Goal: Transaction & Acquisition: Purchase product/service

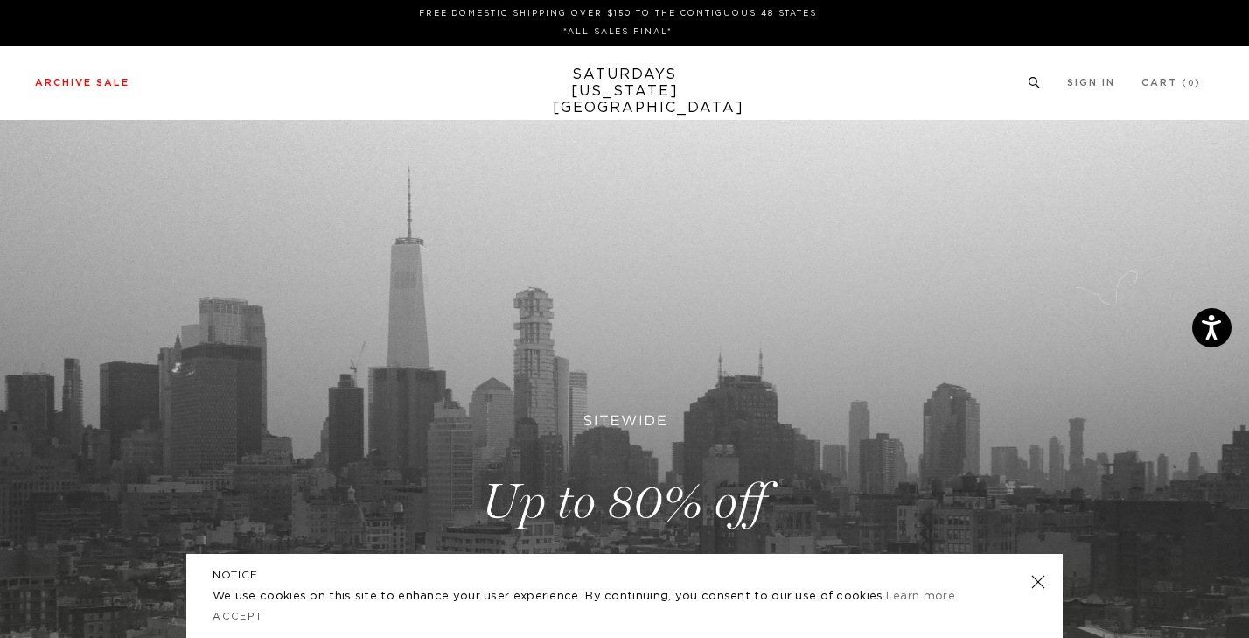
click at [1041, 83] on icon at bounding box center [1034, 82] width 13 height 11
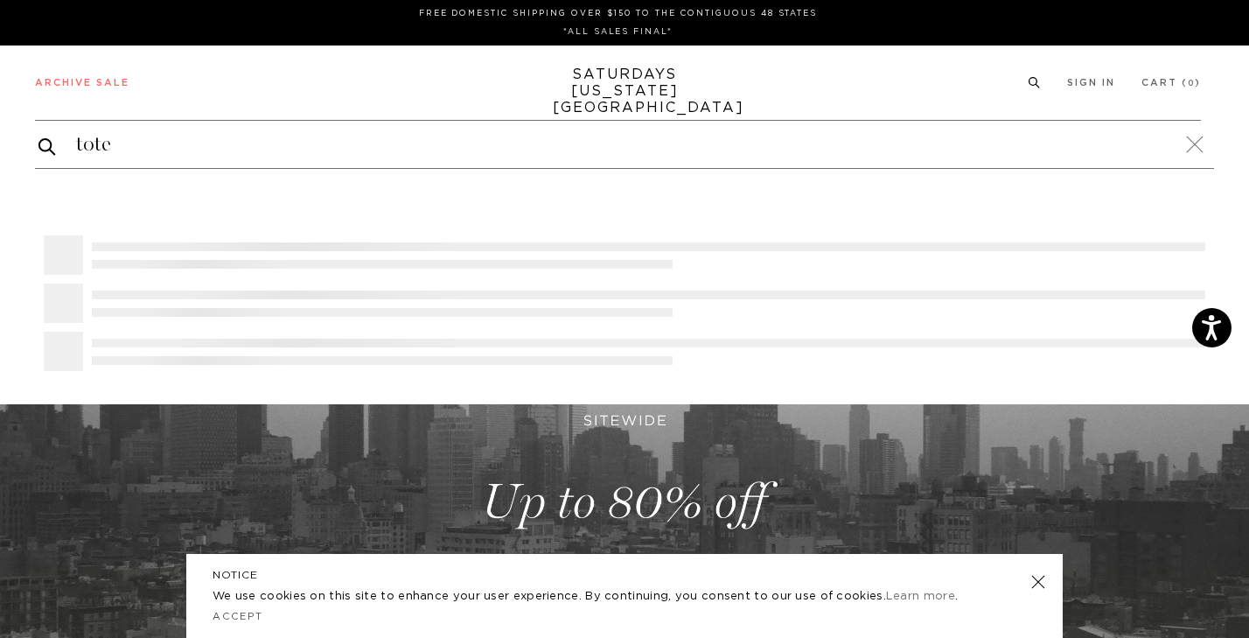
type input "tote"
click at [38, 136] on button "submit" at bounding box center [46, 147] width 17 height 22
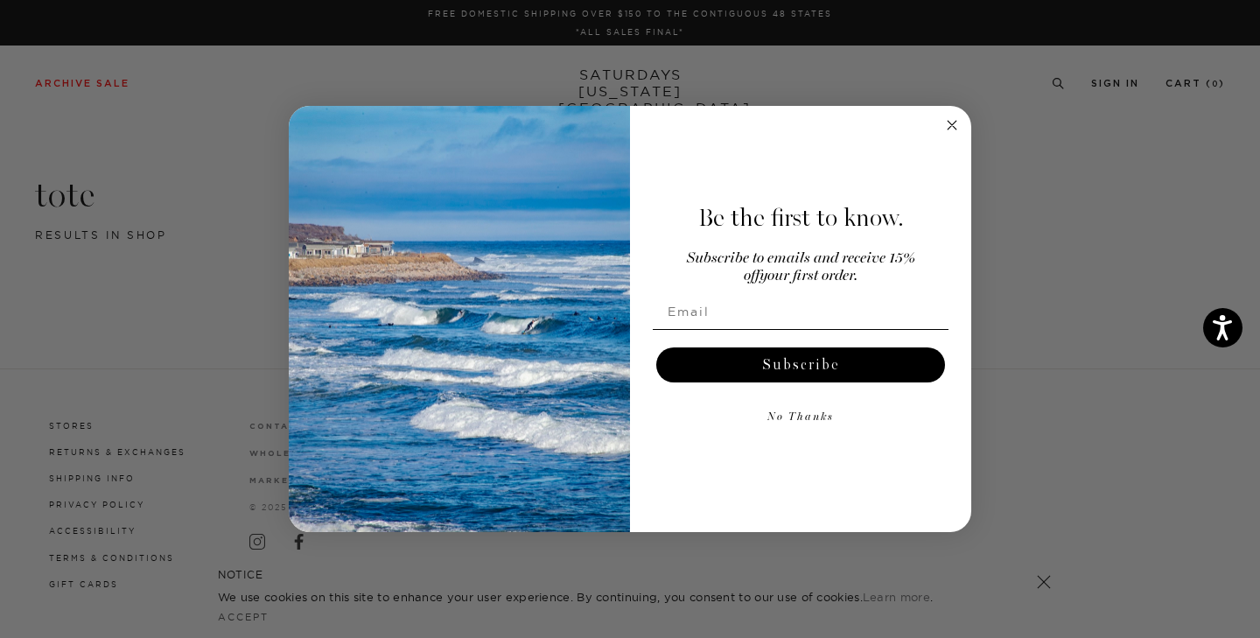
click at [954, 127] on icon "Close dialog" at bounding box center [951, 125] width 9 height 9
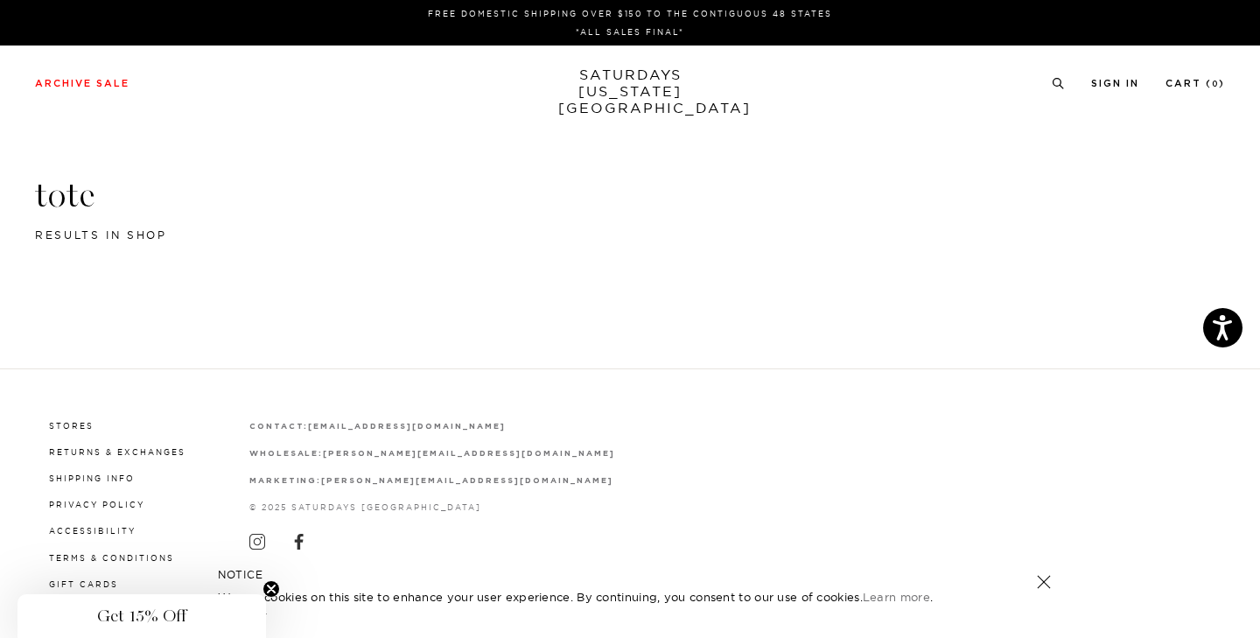
click at [643, 91] on link "SATURDAYS NEW YORK CITY" at bounding box center [630, 91] width 144 height 50
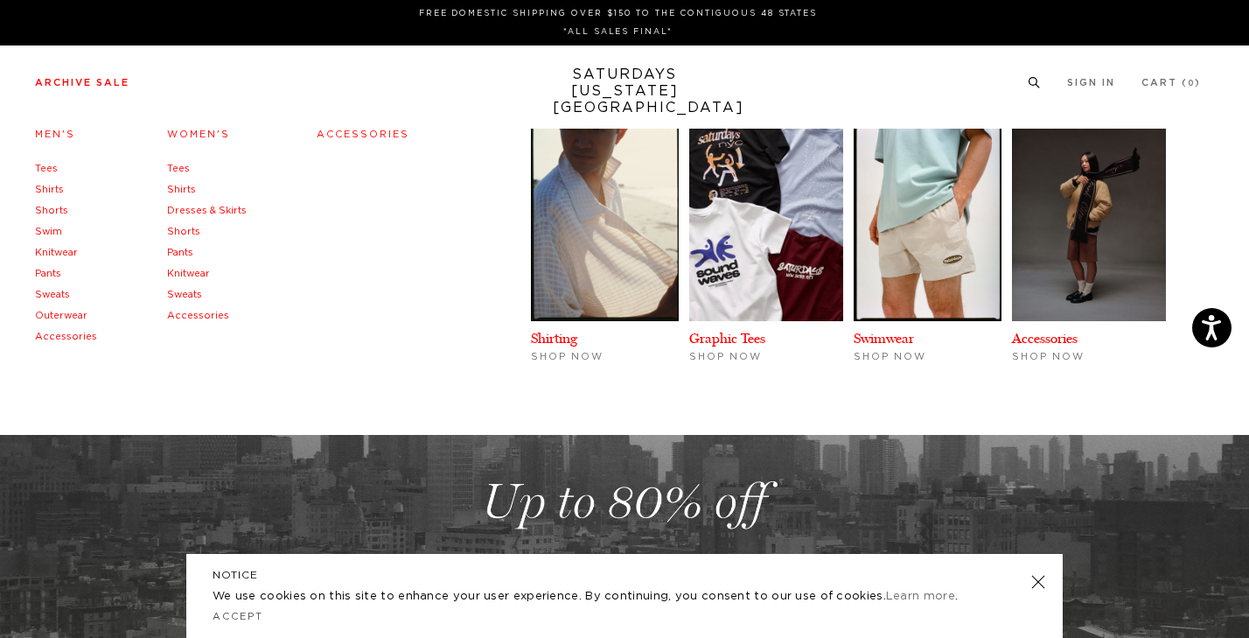
click at [70, 334] on link "Accessories" at bounding box center [66, 337] width 62 height 10
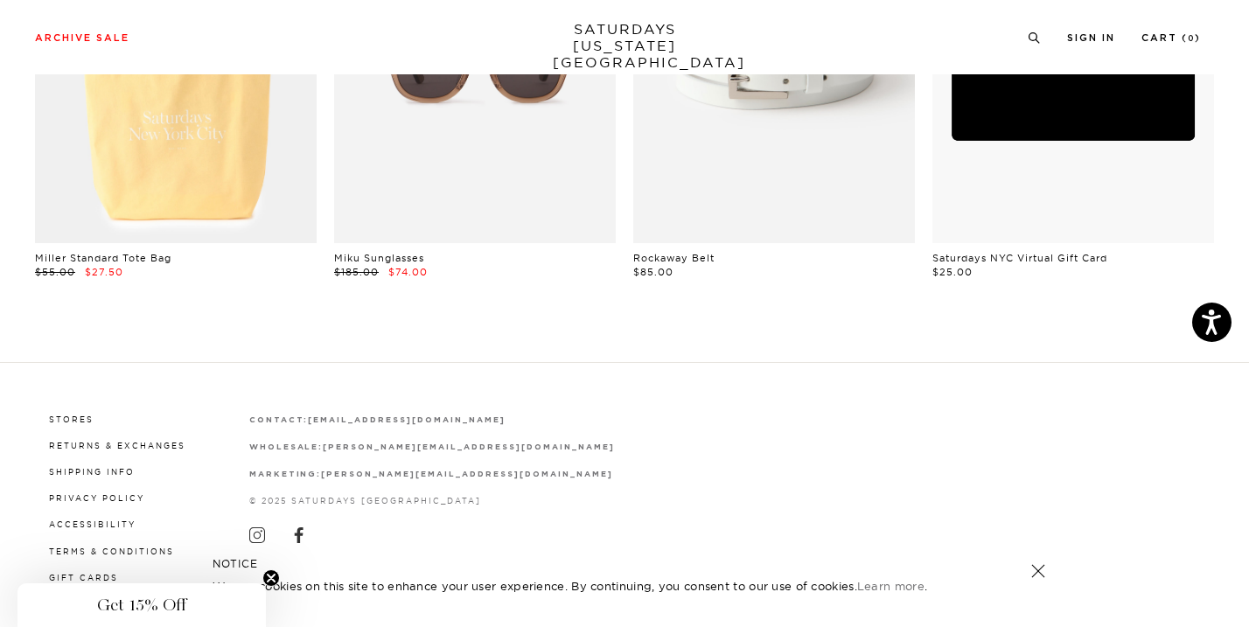
scroll to position [1143, 0]
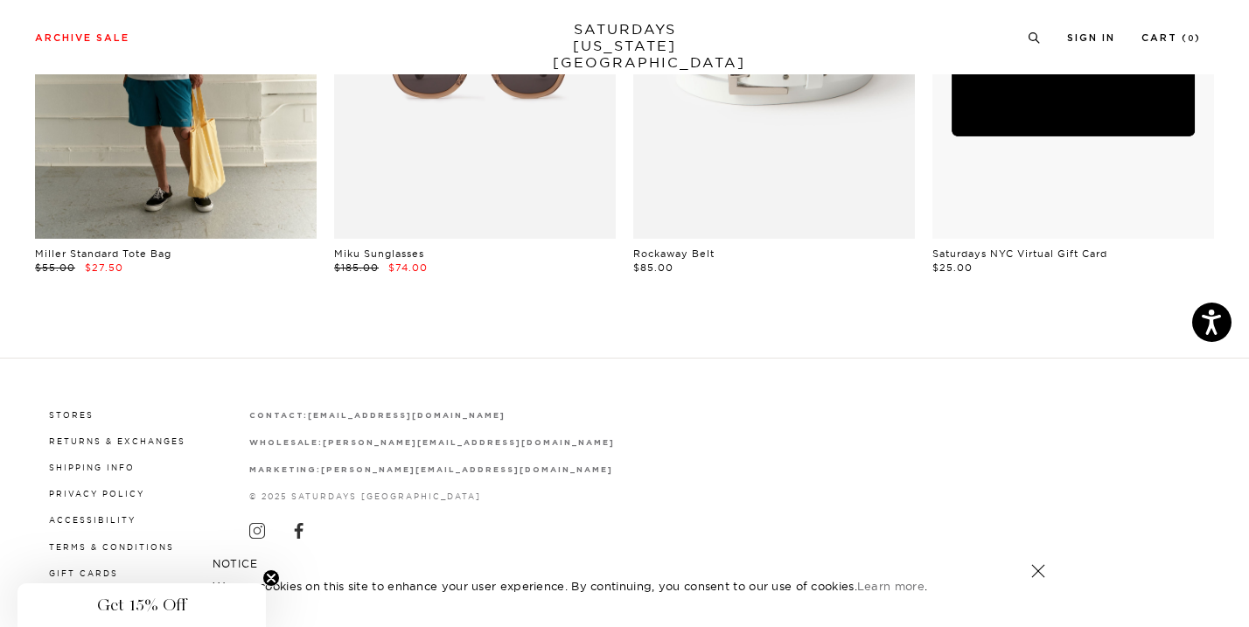
click at [224, 122] on link at bounding box center [176, 62] width 282 height 353
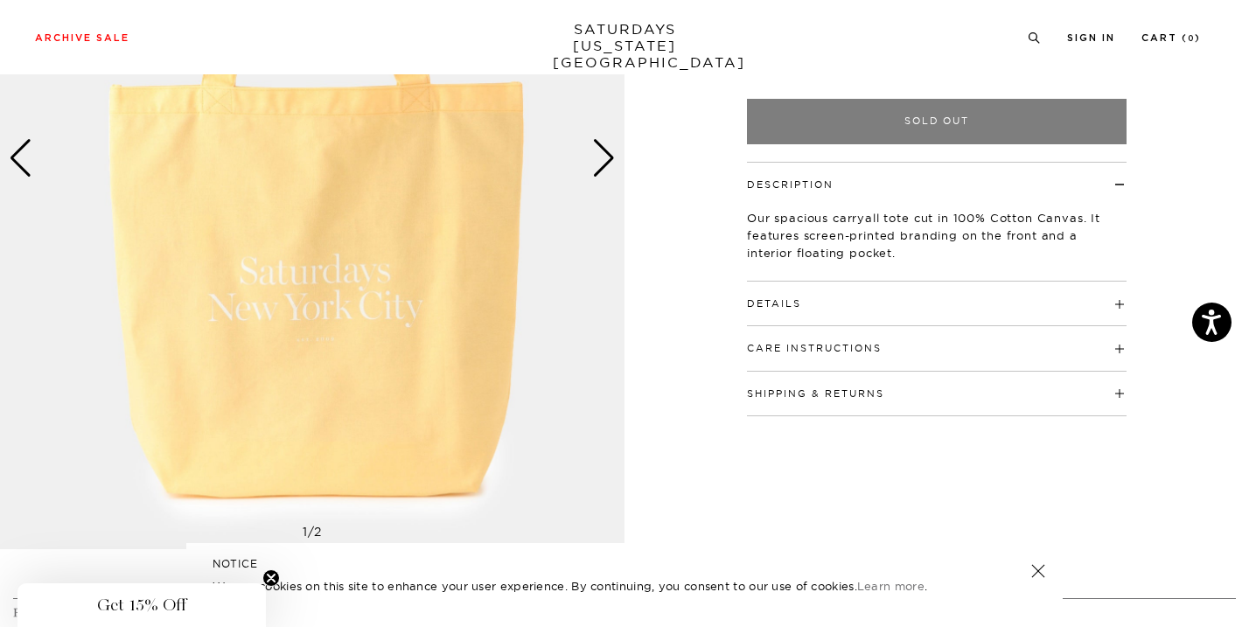
scroll to position [357, 0]
